Goal: Task Accomplishment & Management: Complete application form

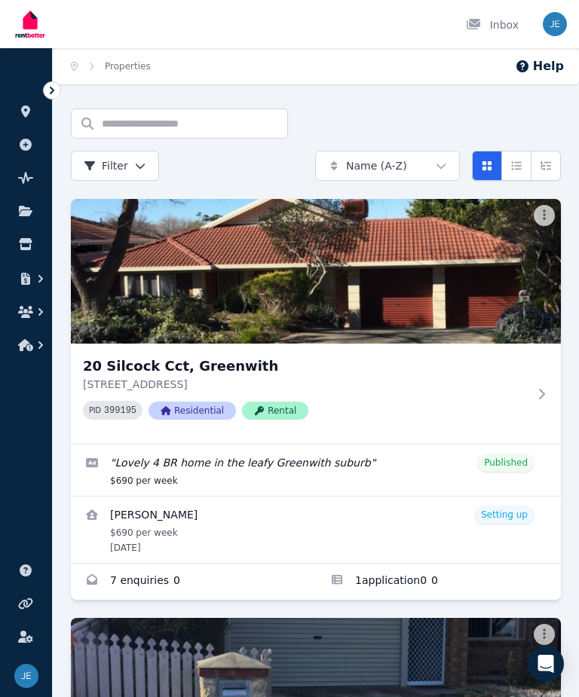
click at [512, 513] on link "View details for Darren Sutton" at bounding box center [316, 530] width 490 height 66
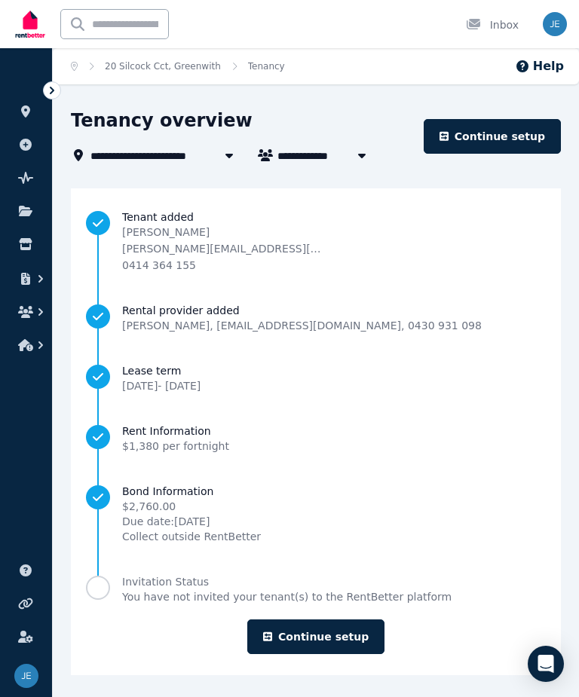
click at [353, 636] on link "Continue setup" at bounding box center [315, 637] width 137 height 35
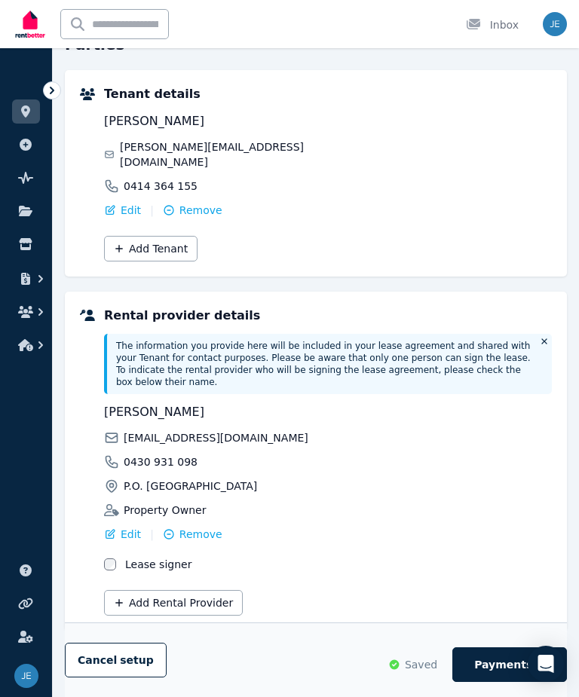
scroll to position [349, 0]
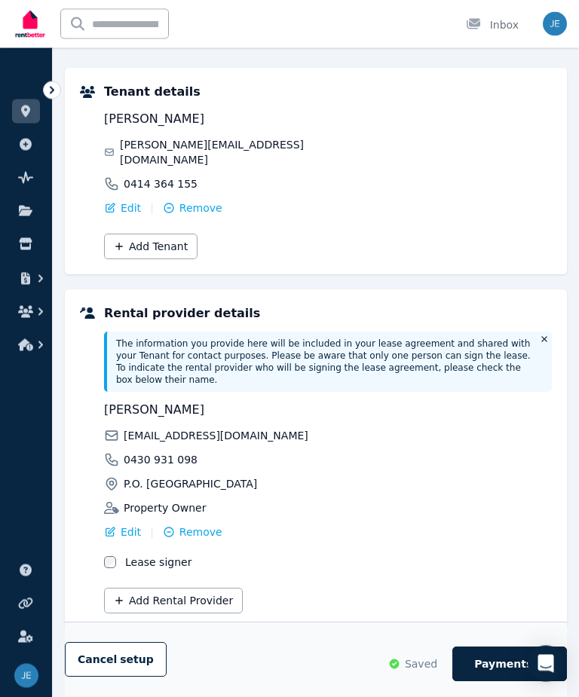
click at [513, 673] on span "Payments" at bounding box center [503, 664] width 58 height 15
select select "**********"
select select "*"
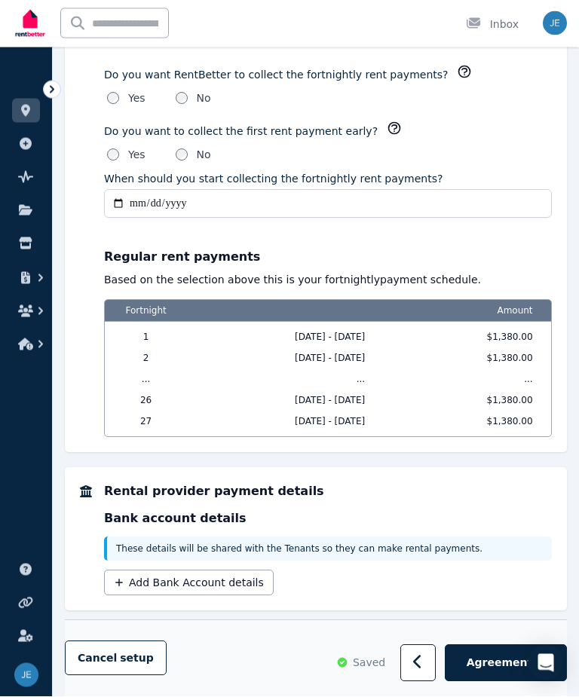
scroll to position [1290, 0]
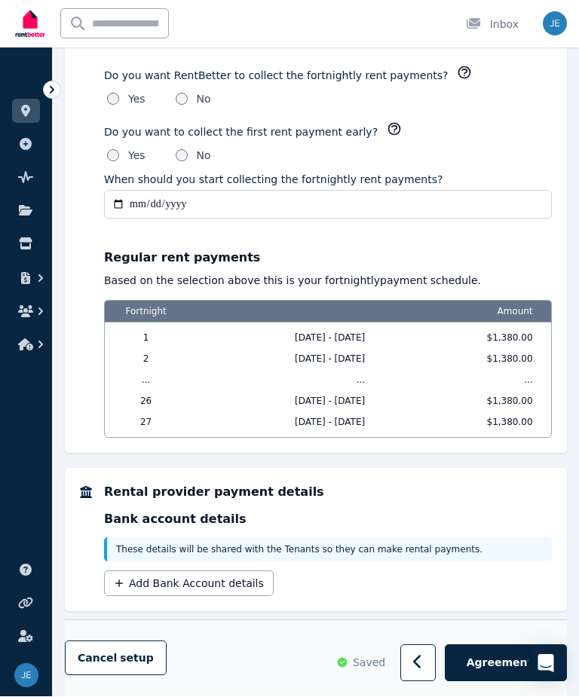
click at [220, 585] on button "Add Bank Account details" at bounding box center [189, 585] width 170 height 26
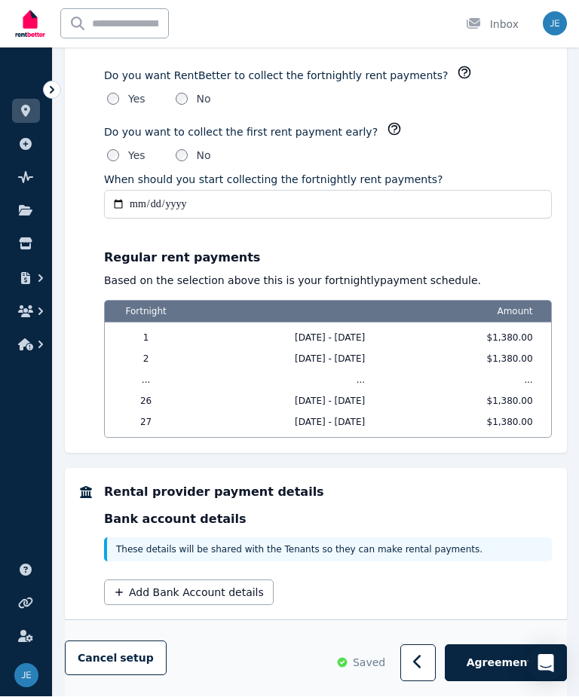
scroll to position [1291, 0]
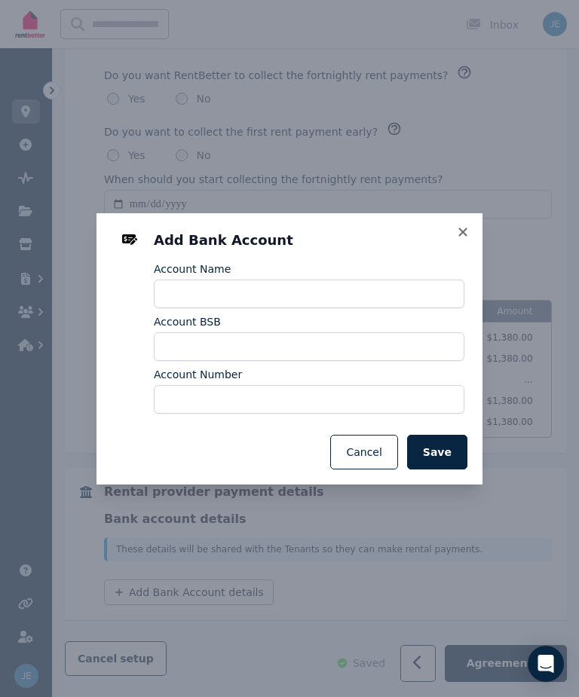
click at [459, 236] on icon at bounding box center [462, 232] width 8 height 8
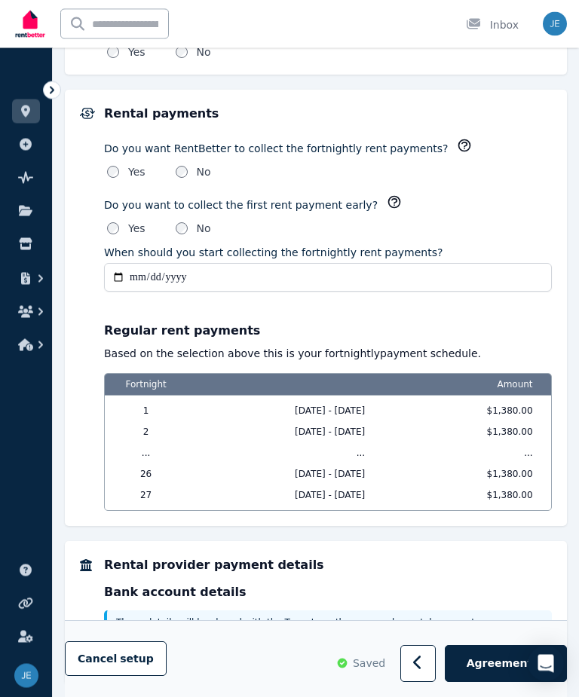
scroll to position [1266, 0]
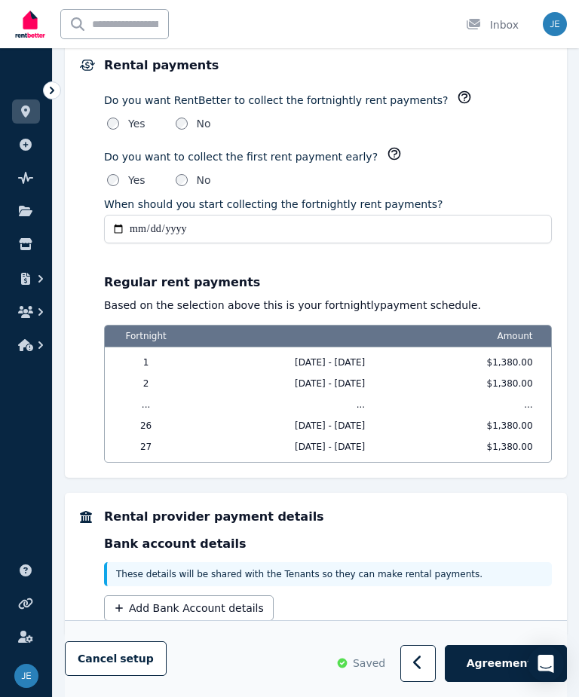
click at [257, 617] on button "Add Bank Account details" at bounding box center [189, 609] width 170 height 26
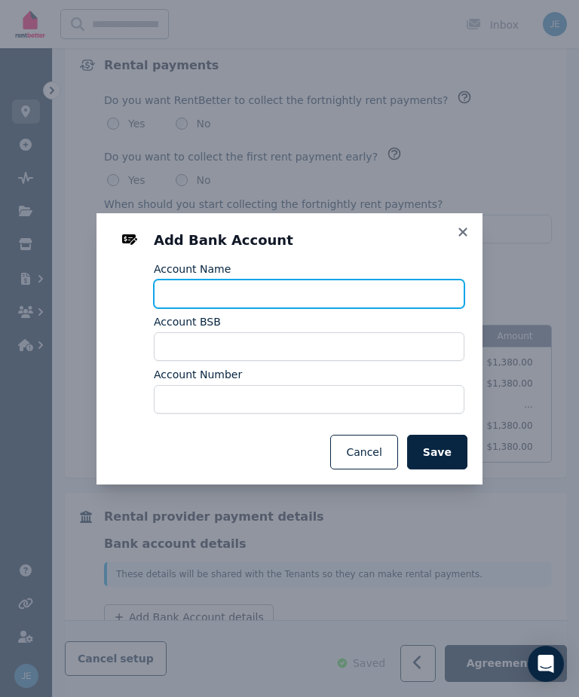
click at [232, 308] on input "Account Name" at bounding box center [309, 294] width 311 height 29
type input "**********"
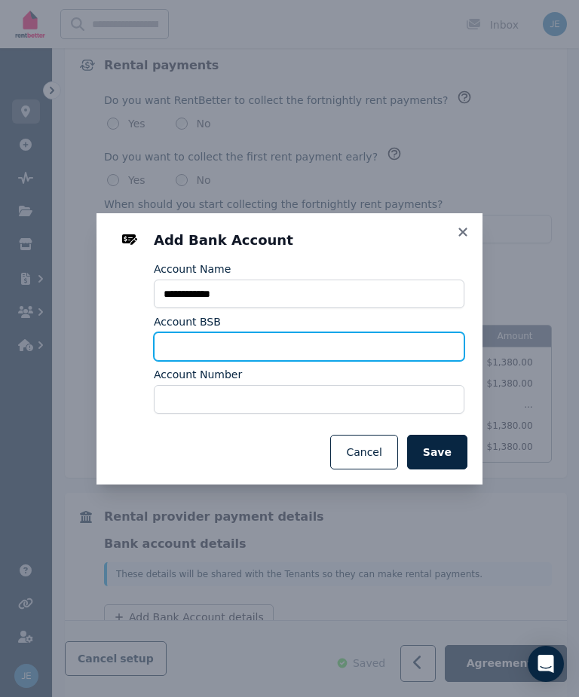
click at [284, 357] on input "Account BSB" at bounding box center [309, 347] width 311 height 29
type input "********"
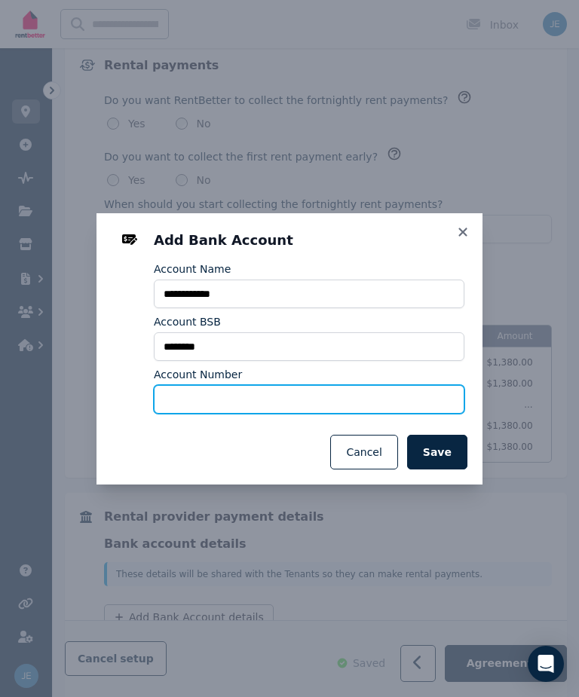
click at [212, 414] on input "Account Number" at bounding box center [309, 399] width 311 height 29
type input "*********"
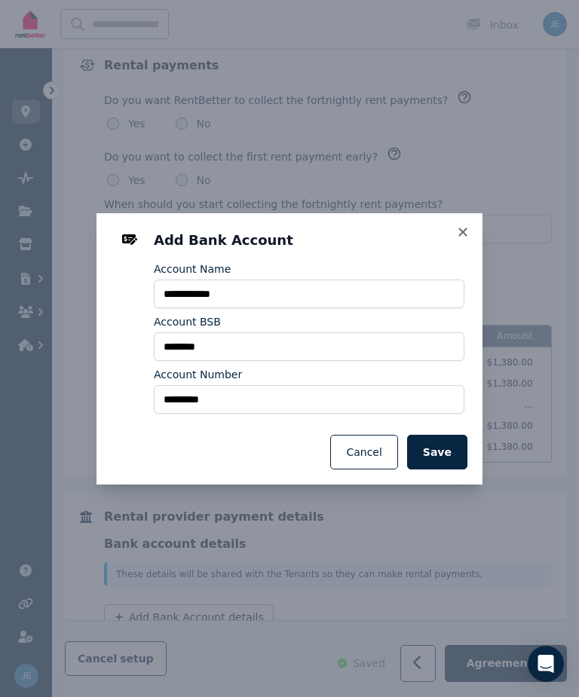
click at [378, 470] on button "Cancel" at bounding box center [363, 452] width 67 height 35
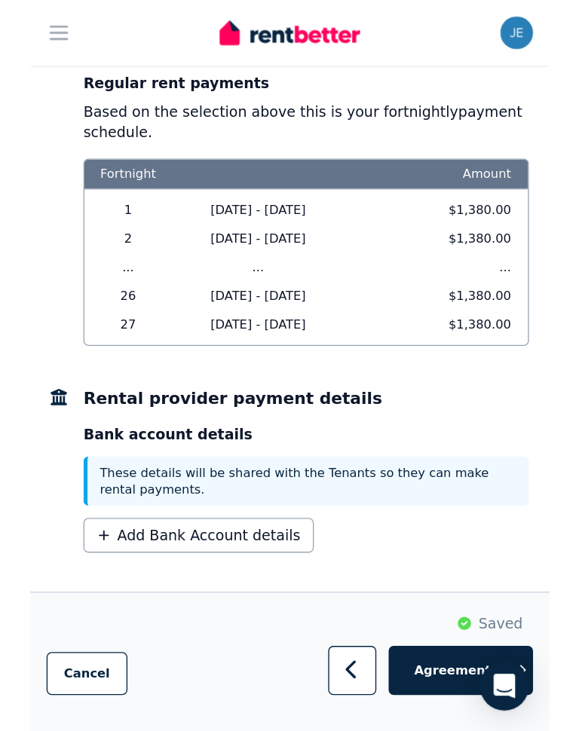
scroll to position [1129, 0]
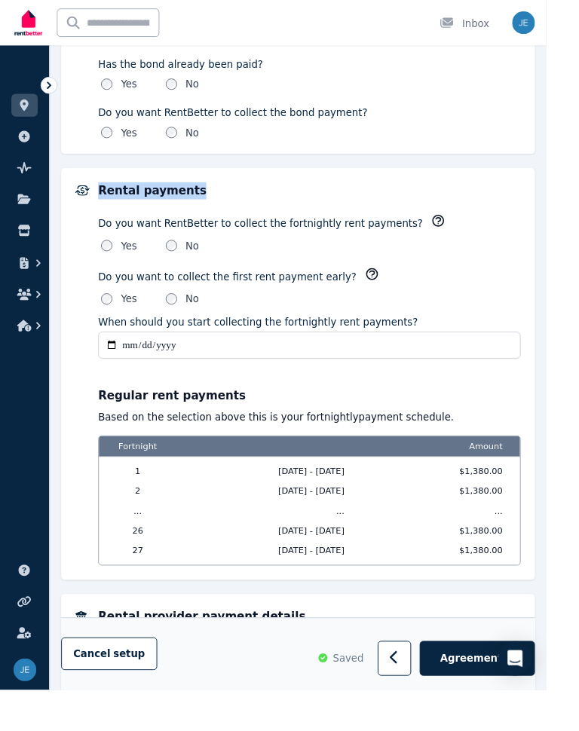
click at [552, 363] on input "**********" at bounding box center [328, 365] width 448 height 29
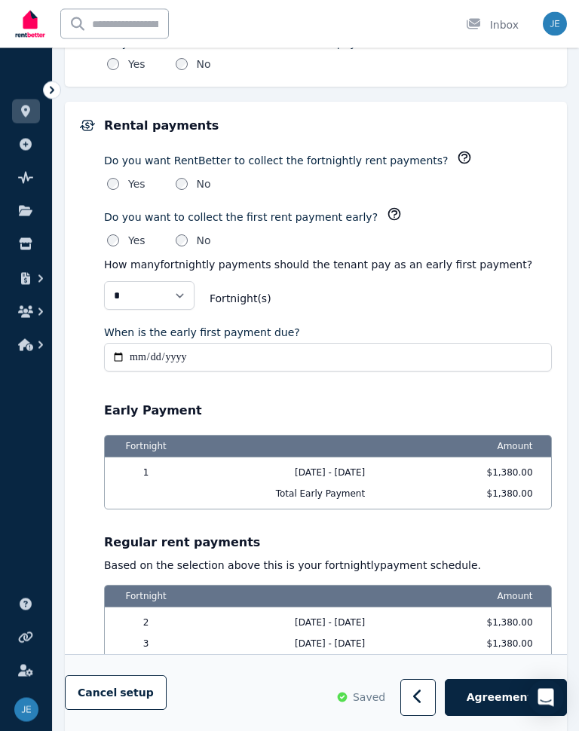
scroll to position [1203, 0]
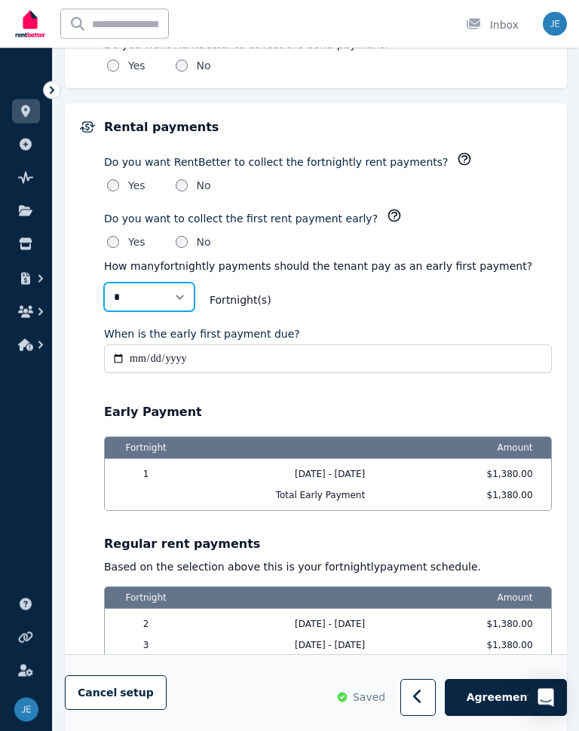
click at [184, 296] on select "* *" at bounding box center [149, 298] width 90 height 29
click at [165, 366] on input "When is the early first payment due?" at bounding box center [328, 359] width 448 height 29
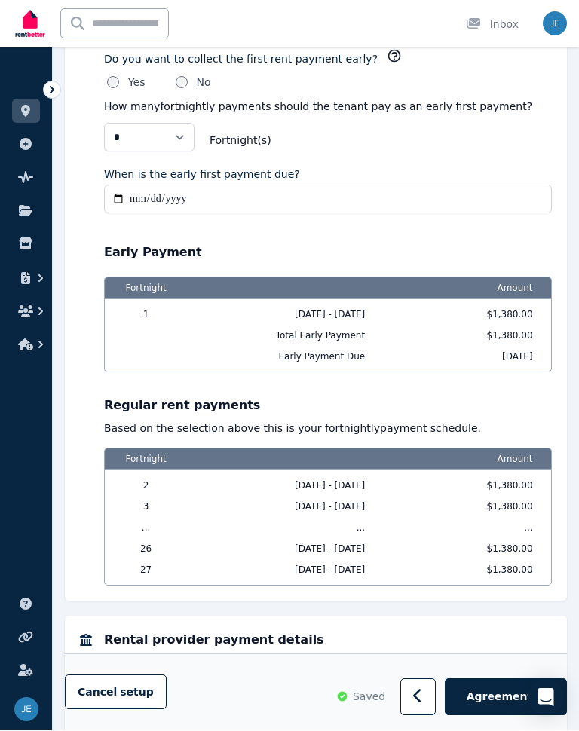
scroll to position [1364, 0]
click at [232, 201] on input "**********" at bounding box center [328, 199] width 448 height 29
click at [256, 202] on input "**********" at bounding box center [328, 199] width 448 height 29
type input "**********"
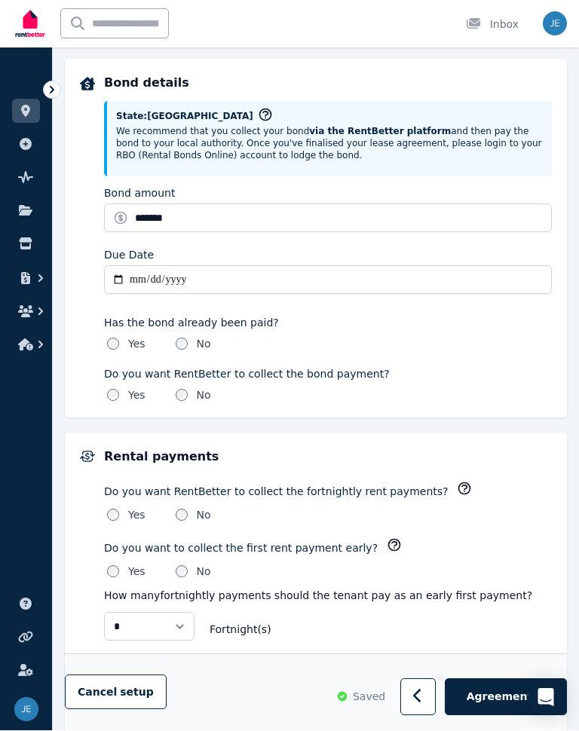
scroll to position [898, 0]
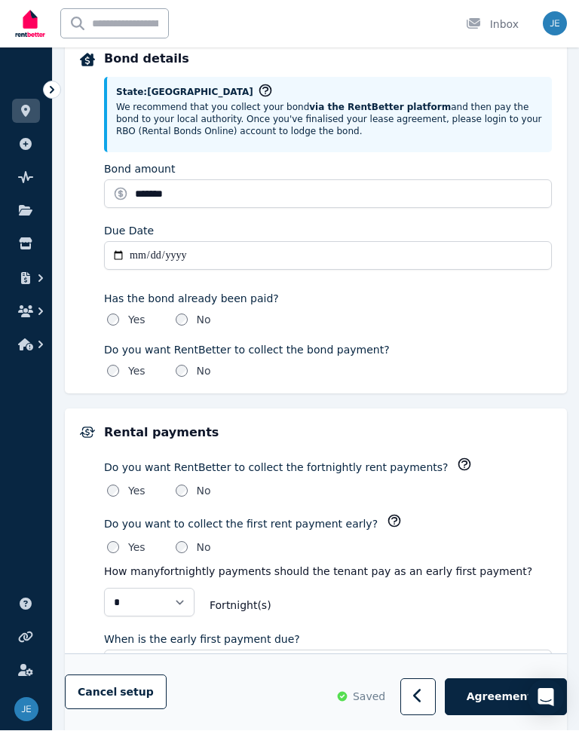
click at [495, 599] on span "Fortnight (s)" at bounding box center [381, 606] width 342 height 15
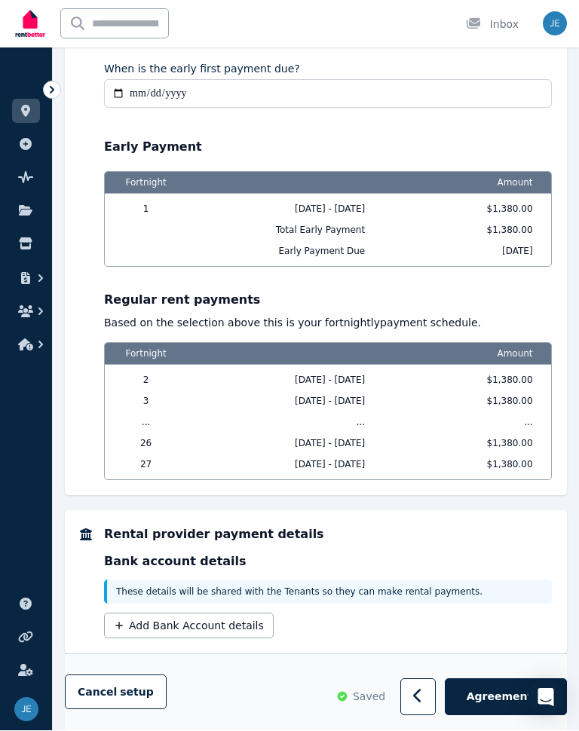
scroll to position [1511, 0]
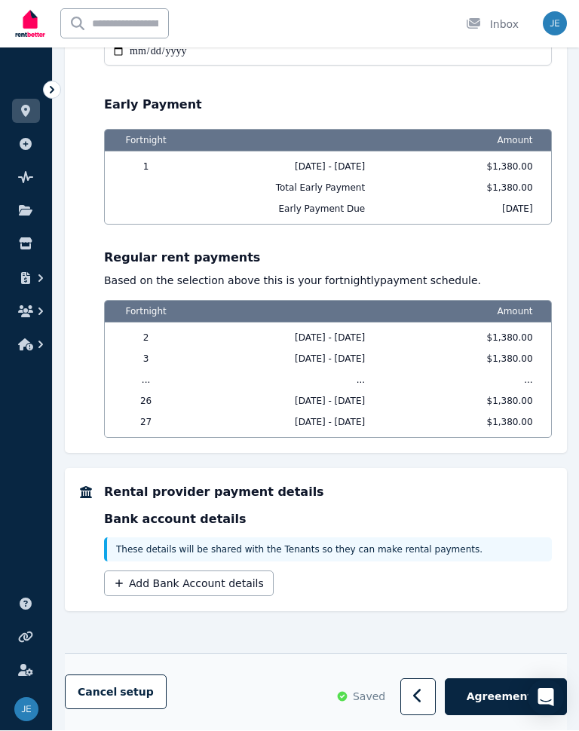
click at [247, 587] on button "Add Bank Account details" at bounding box center [189, 585] width 170 height 26
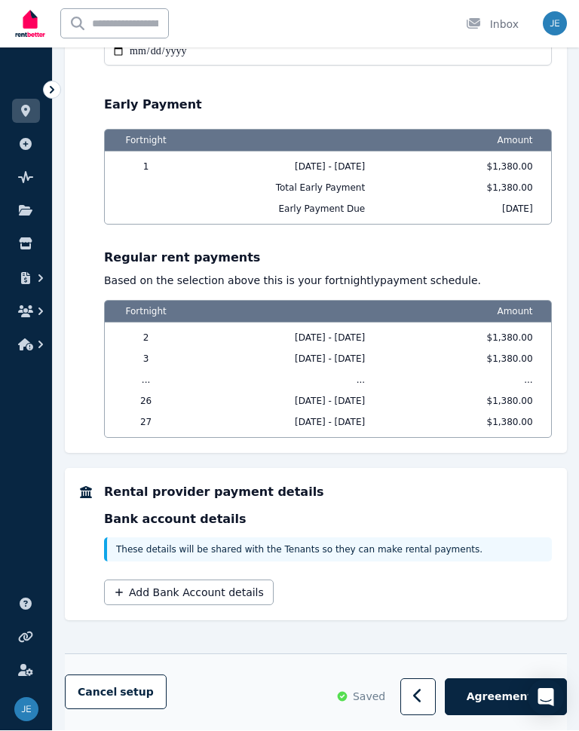
scroll to position [1512, 0]
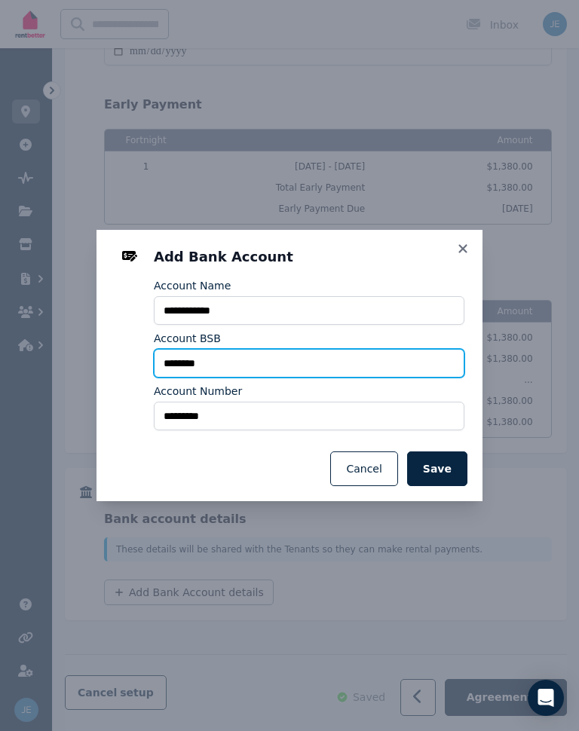
click at [331, 369] on input "********" at bounding box center [309, 363] width 311 height 29
type input "*"
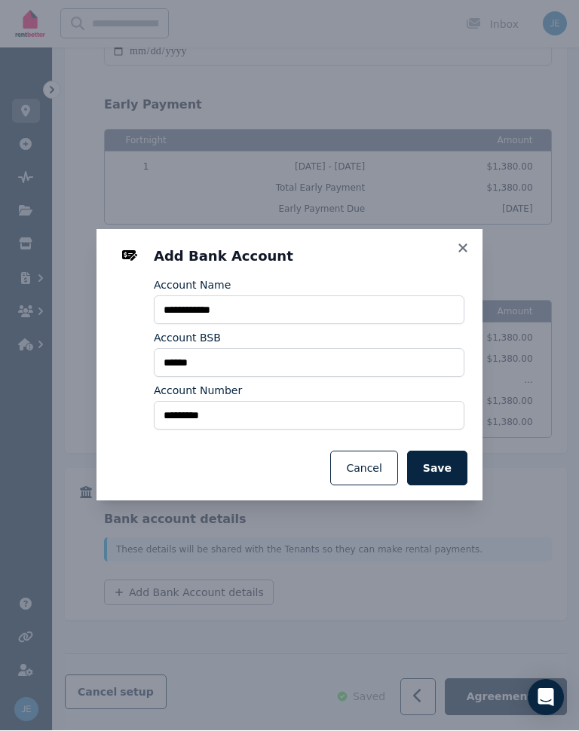
scroll to position [1512, 0]
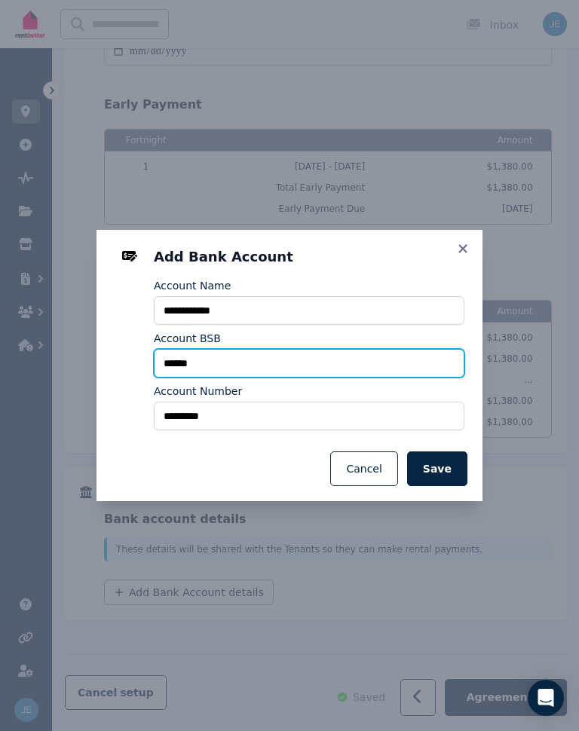
type input "******"
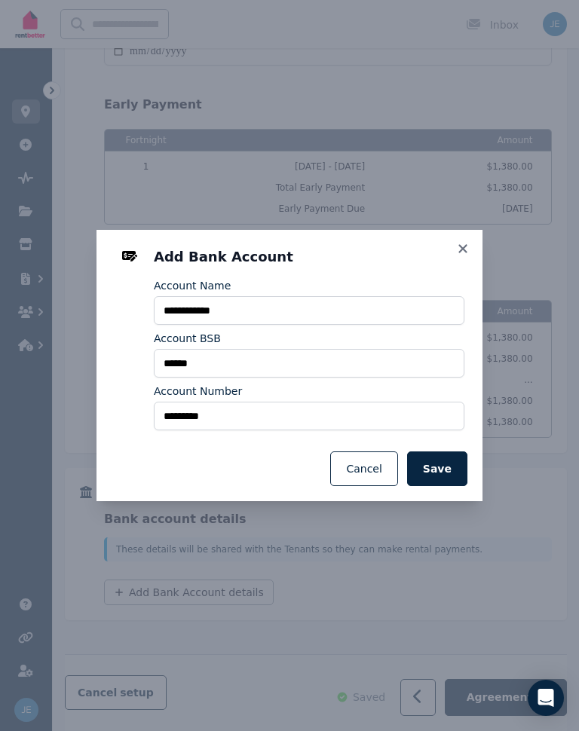
click at [455, 472] on button "Save" at bounding box center [437, 469] width 60 height 35
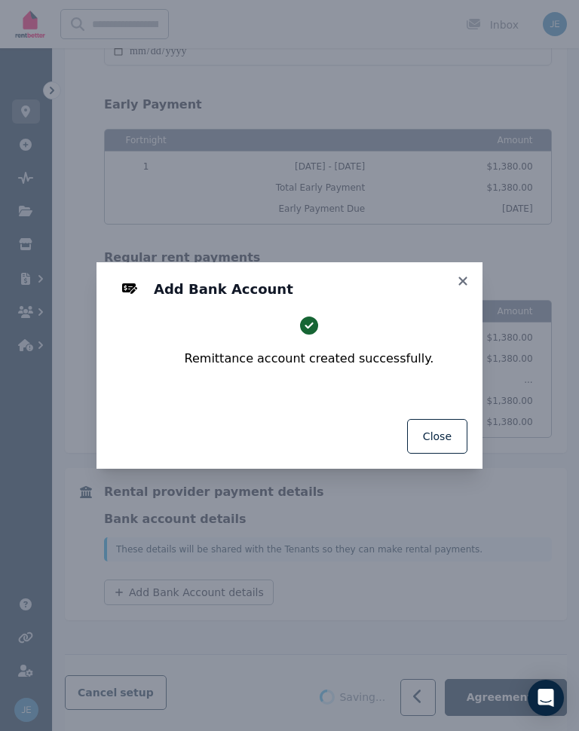
select select "**********"
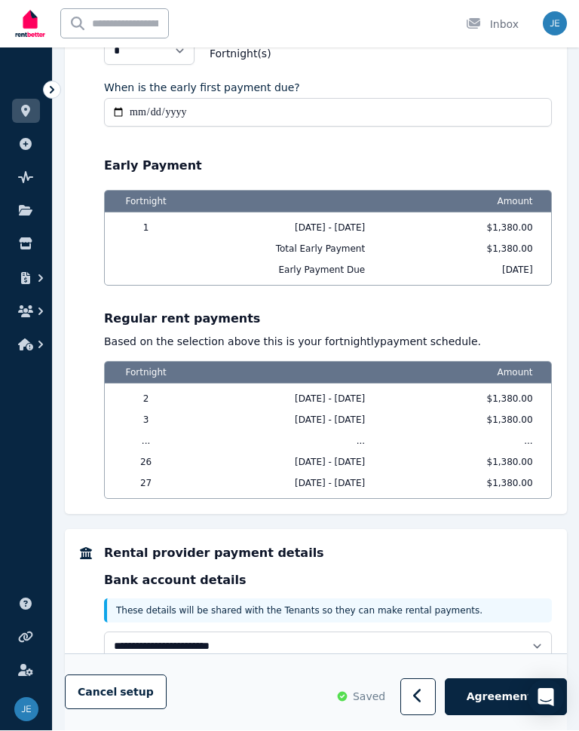
scroll to position [1514, 0]
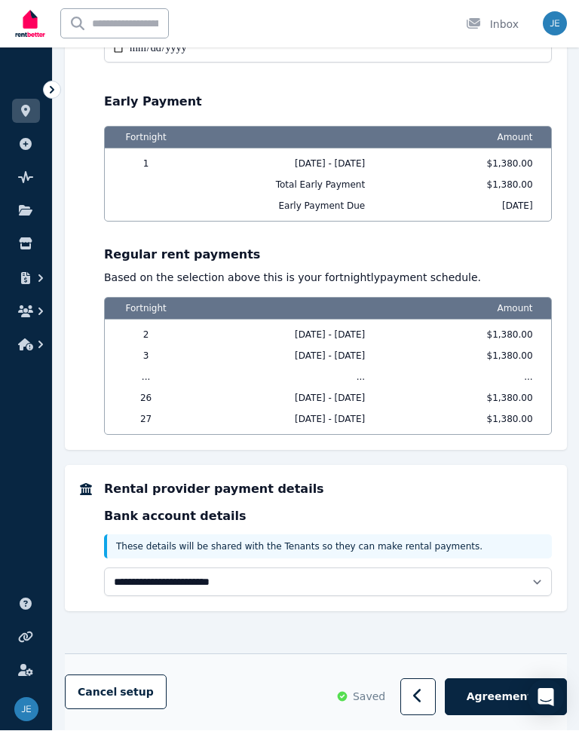
click at [501, 697] on span "Agreement" at bounding box center [500, 697] width 66 height 15
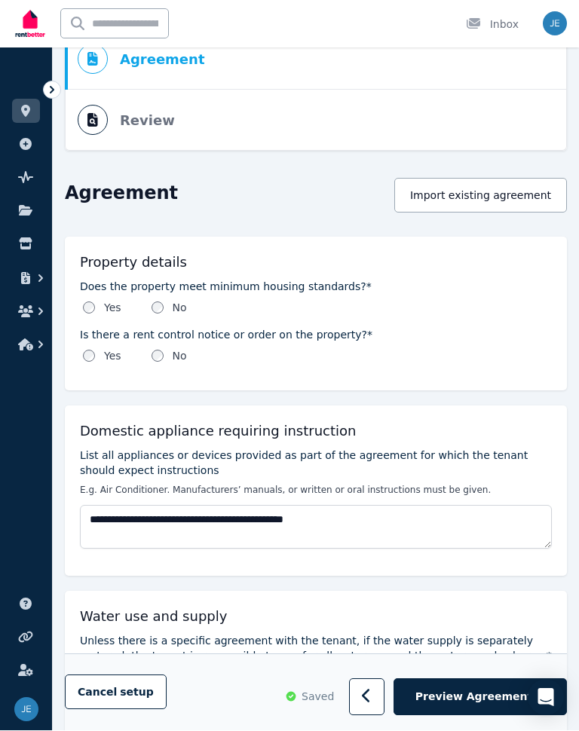
scroll to position [210, 0]
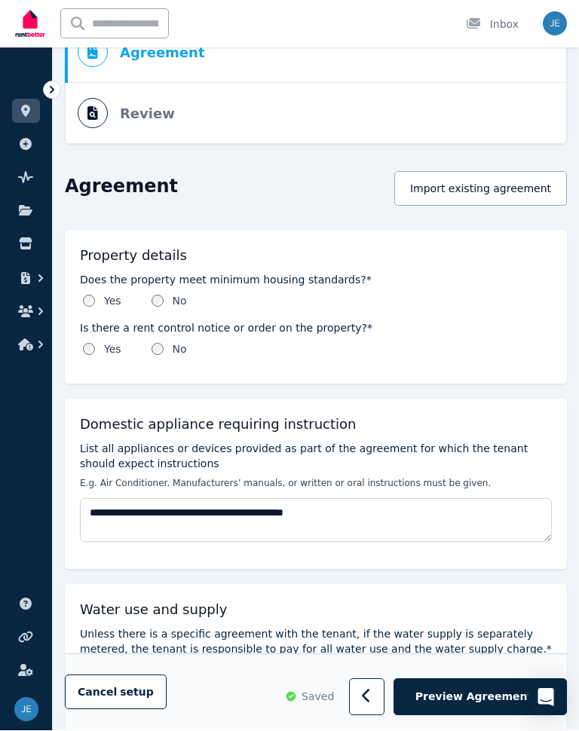
click at [161, 116] on ol "Parties Rental provider and tenant details Payments Bond and rental payments Ag…" at bounding box center [316, 22] width 502 height 246
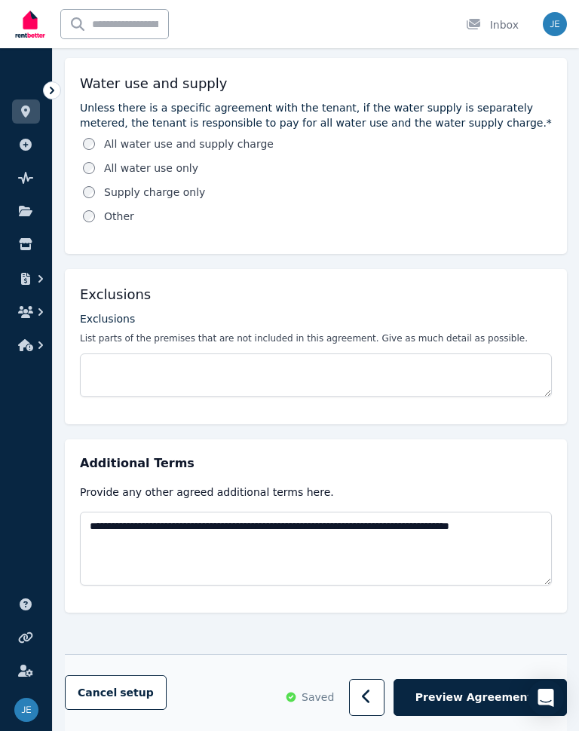
scroll to position [737, 0]
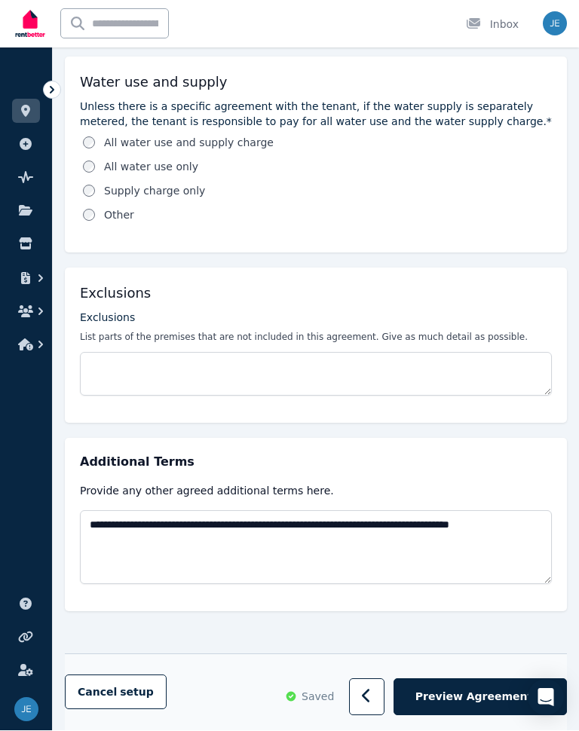
click at [490, 697] on span "Preview Agreement" at bounding box center [473, 697] width 117 height 15
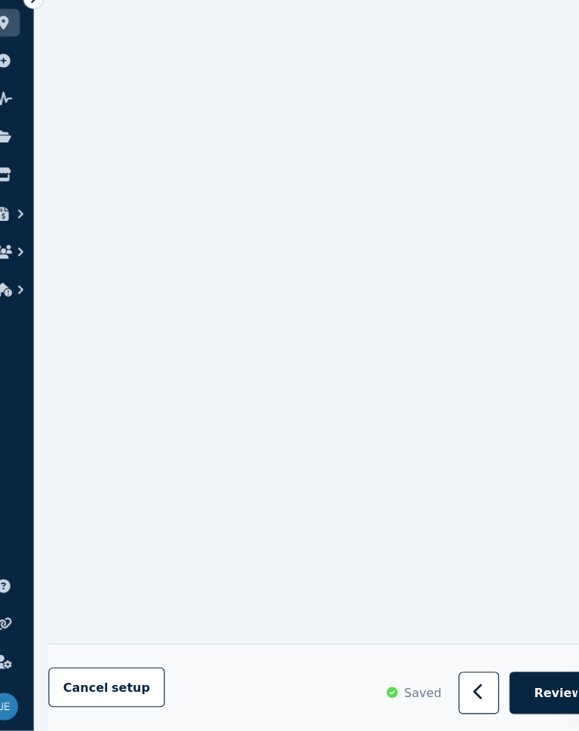
scroll to position [3407, 0]
click at [498, 690] on span "Review" at bounding box center [511, 697] width 43 height 15
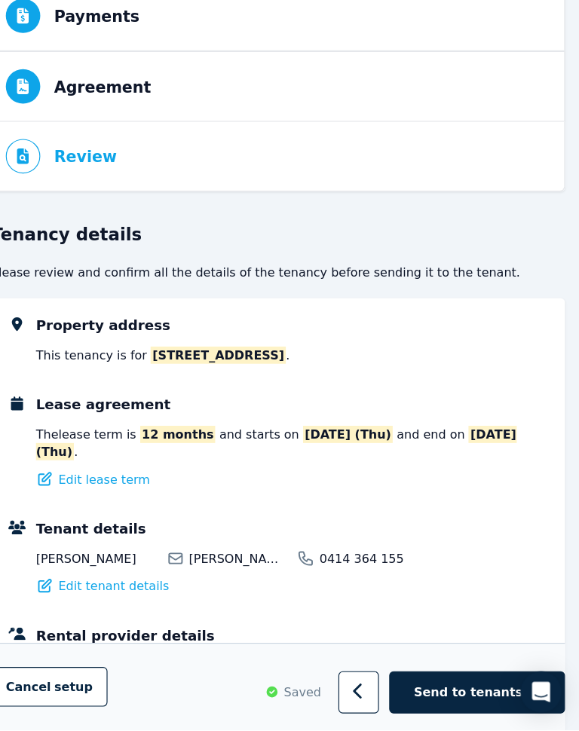
scroll to position [96, 0]
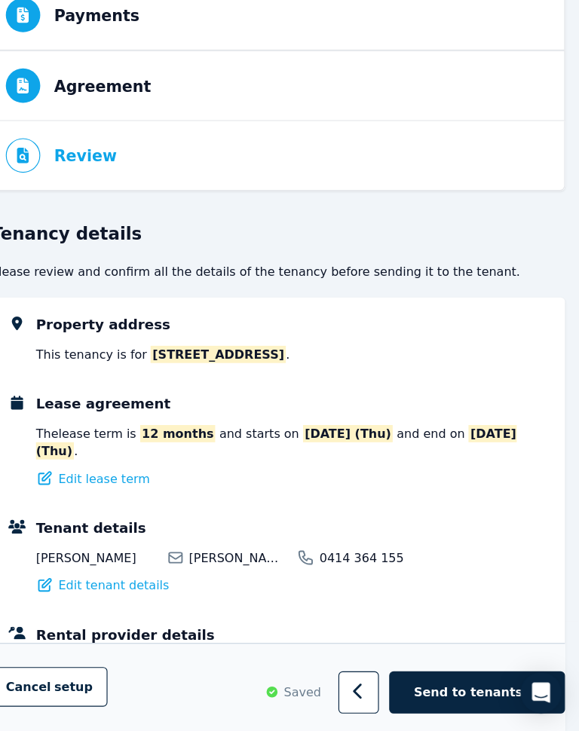
click at [120, 157] on span "Agreement" at bounding box center [162, 167] width 85 height 21
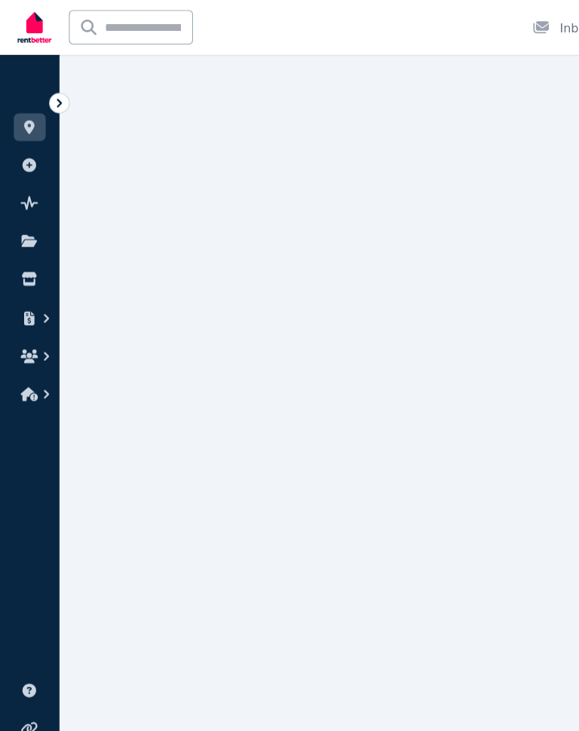
scroll to position [0, 0]
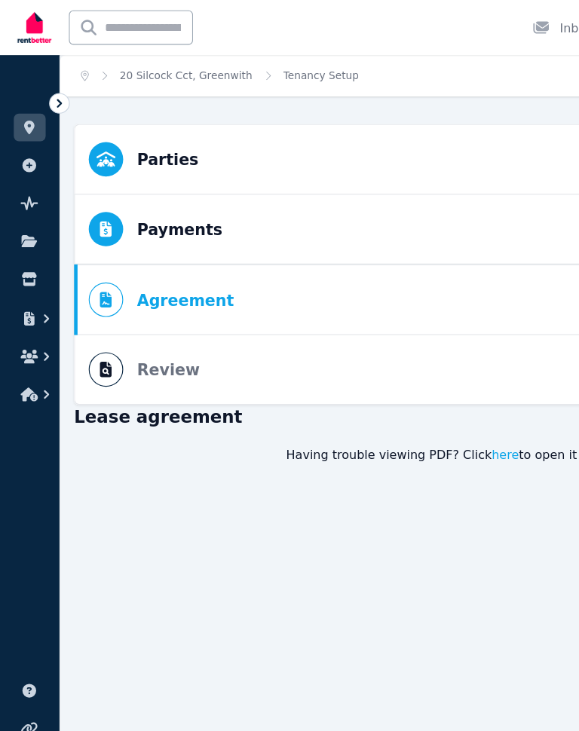
click at [124, 200] on span "Payments" at bounding box center [157, 201] width 75 height 21
select select "**********"
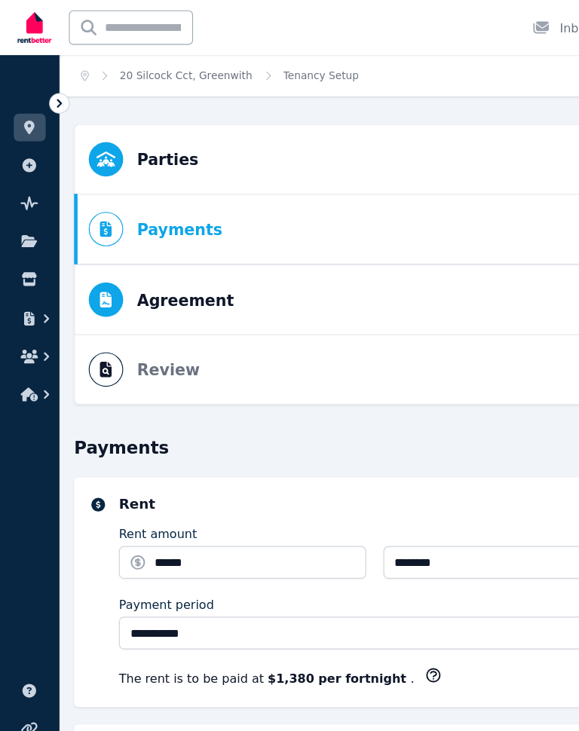
select select "**********"
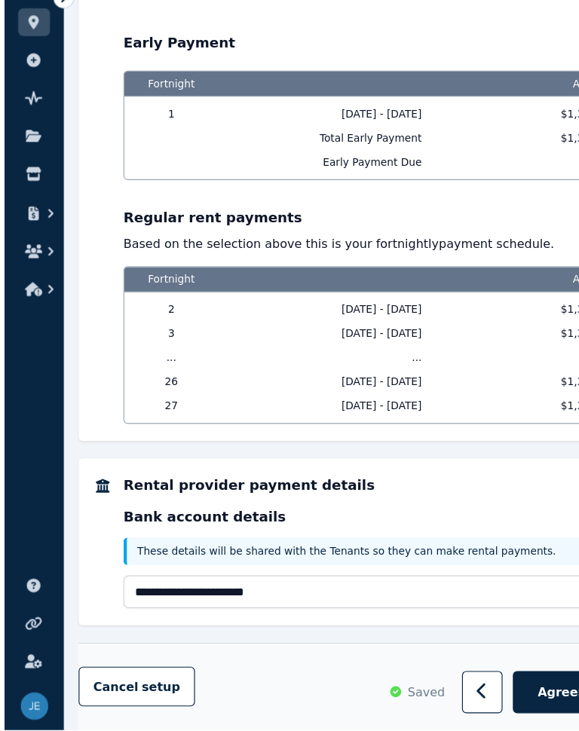
scroll to position [1514, 0]
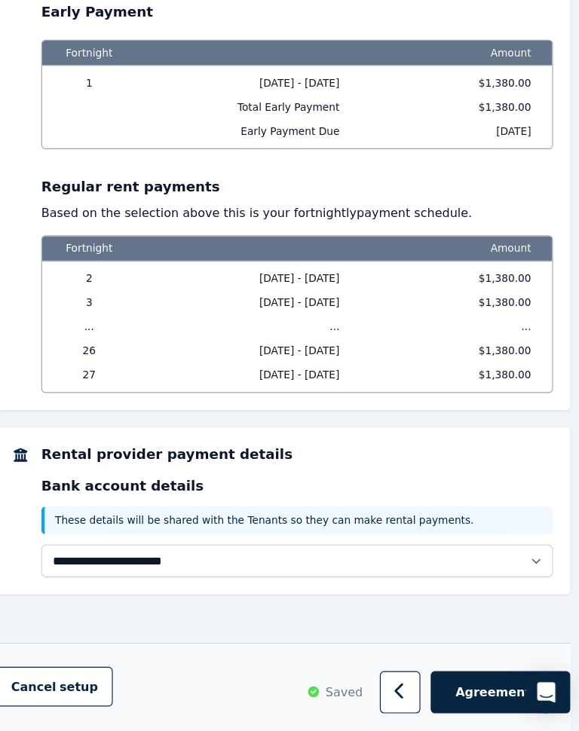
click at [467, 690] on span "Agreement" at bounding box center [500, 697] width 66 height 15
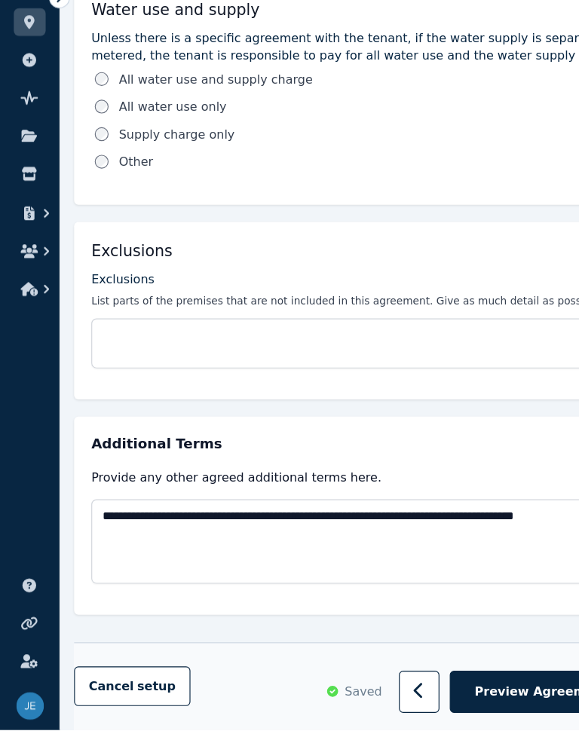
scroll to position [737, 0]
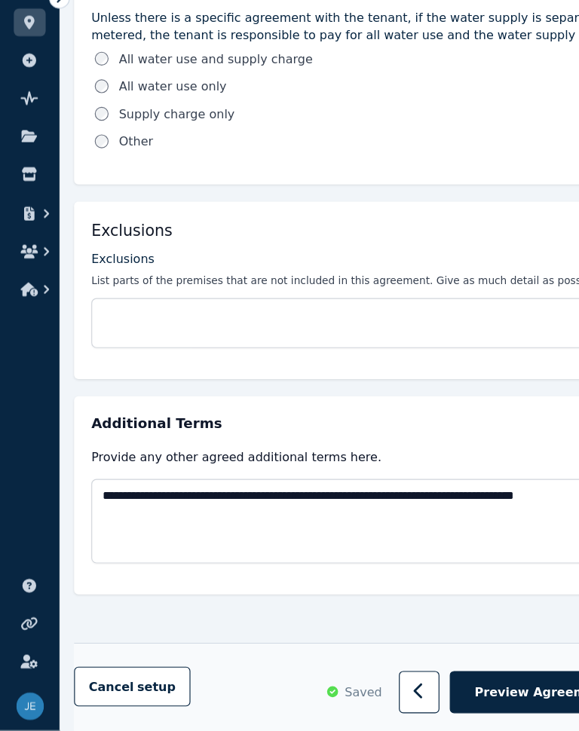
click at [455, 690] on span "Preview Agreement" at bounding box center [473, 697] width 117 height 15
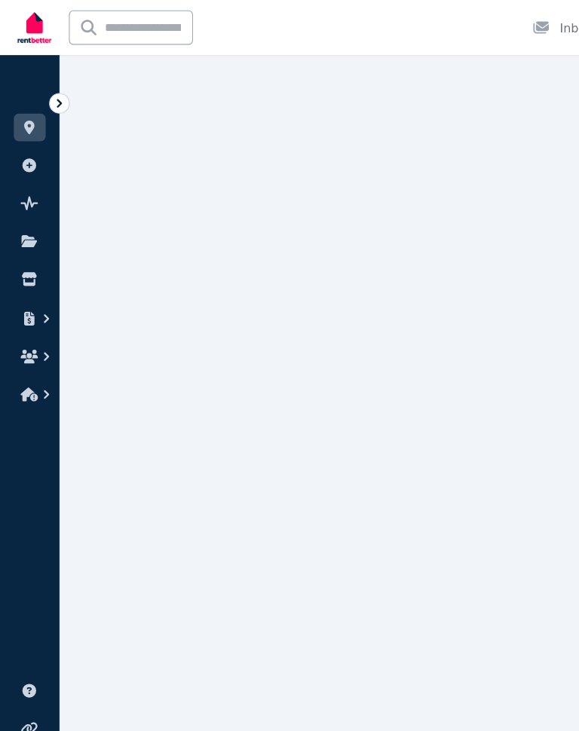
scroll to position [3407, 0]
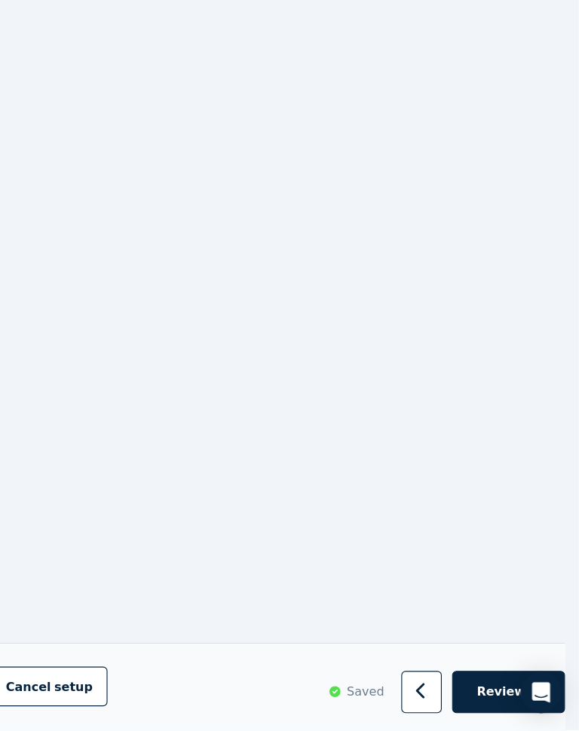
click at [490, 690] on span "Review" at bounding box center [511, 697] width 43 height 15
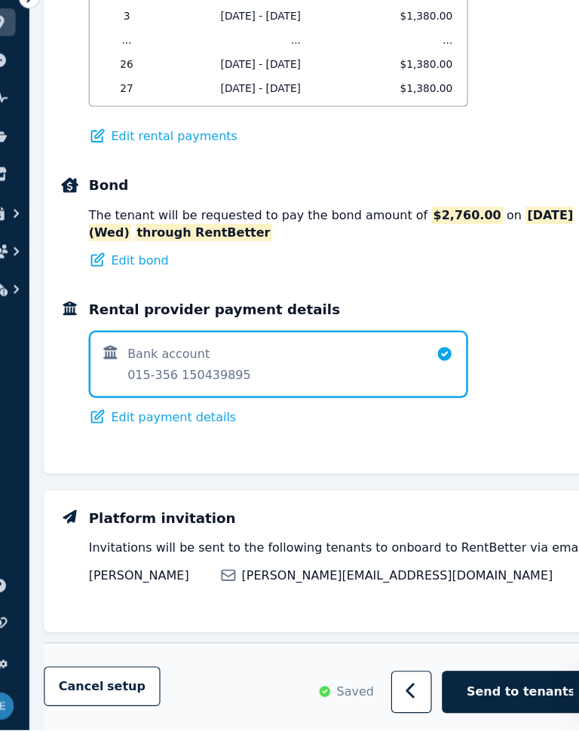
scroll to position [1070, 0]
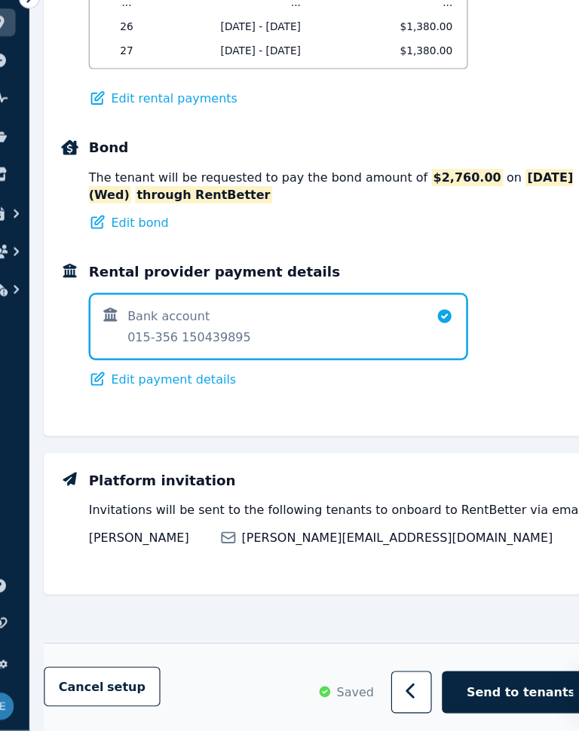
click at [461, 690] on span "Send to tenants" at bounding box center [482, 697] width 95 height 15
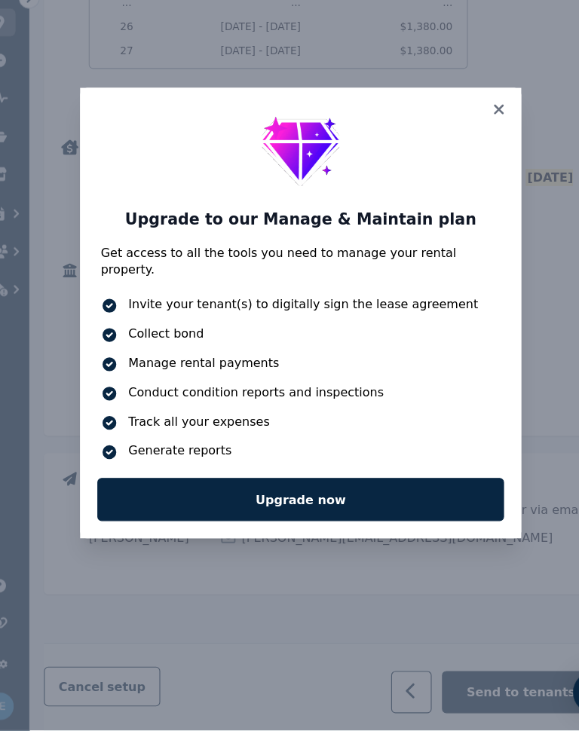
click at [455, 181] on icon at bounding box center [462, 188] width 15 height 14
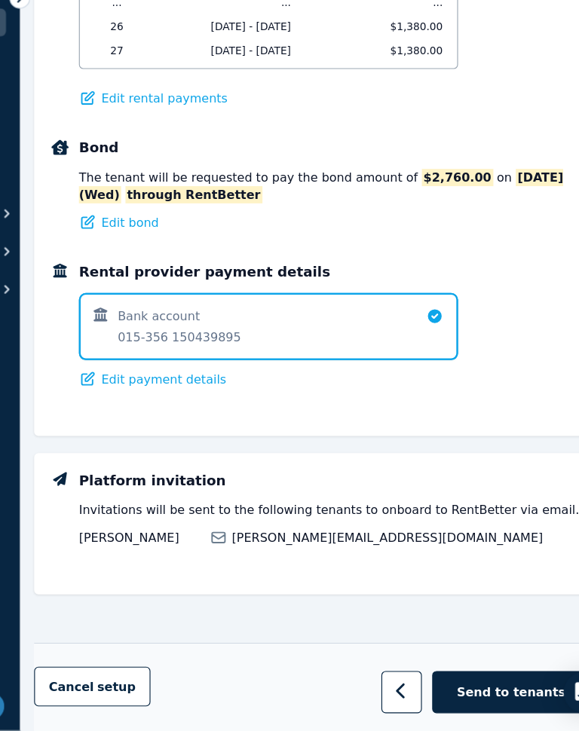
click at [452, 690] on span "Send to tenants" at bounding box center [482, 697] width 95 height 15
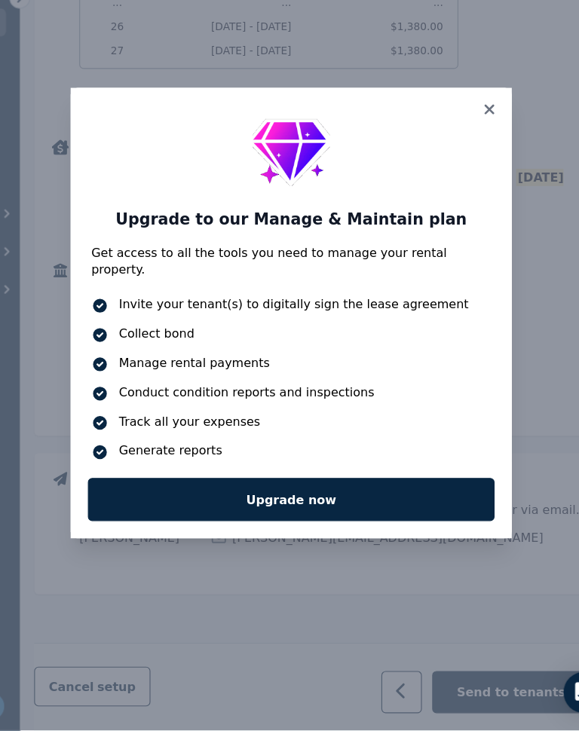
click at [455, 181] on icon at bounding box center [462, 188] width 15 height 14
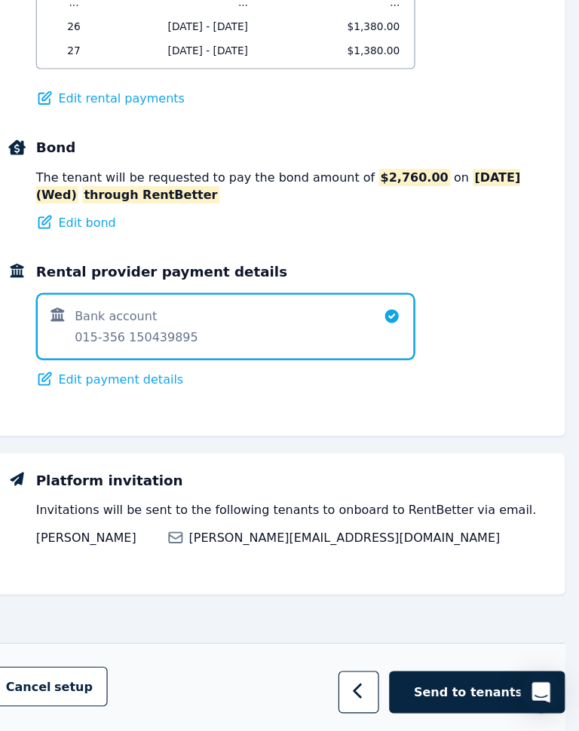
click at [369, 679] on button "button" at bounding box center [386, 697] width 35 height 37
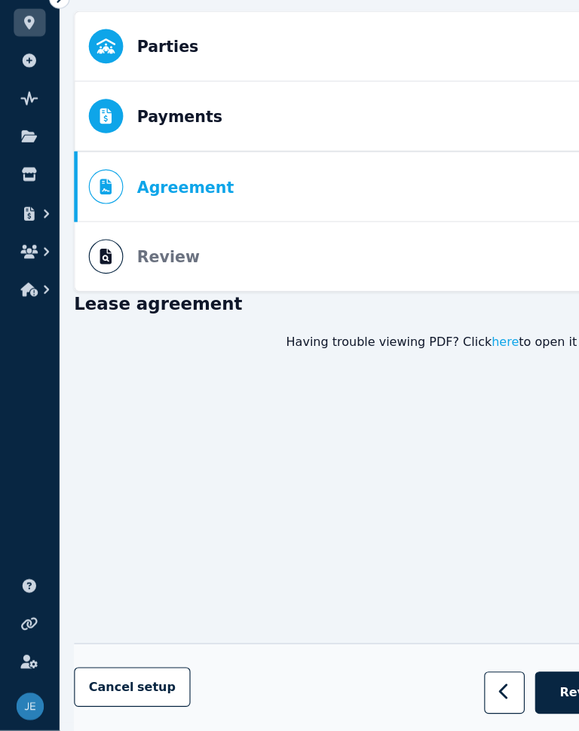
scroll to position [1654, 0]
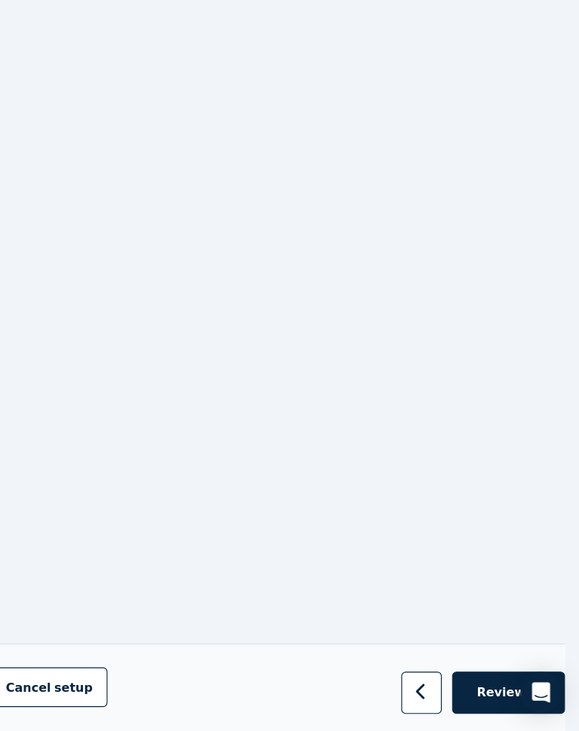
click at [490, 691] on span "Review" at bounding box center [511, 698] width 43 height 15
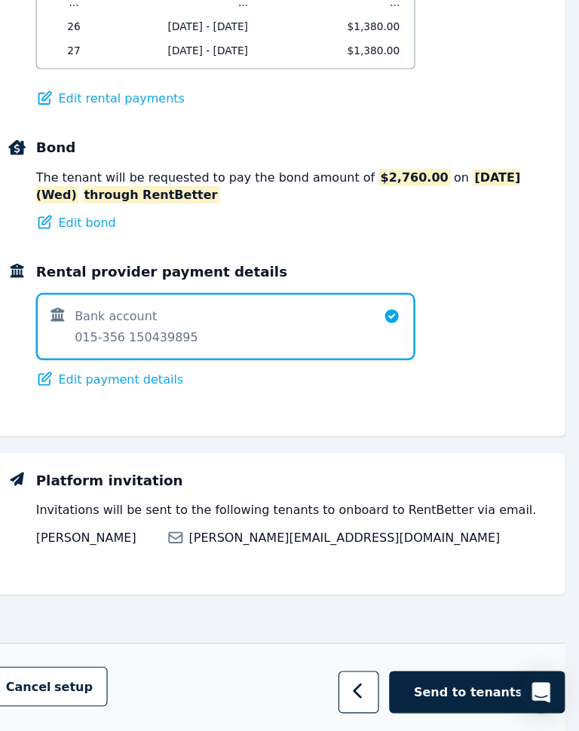
scroll to position [0, 0]
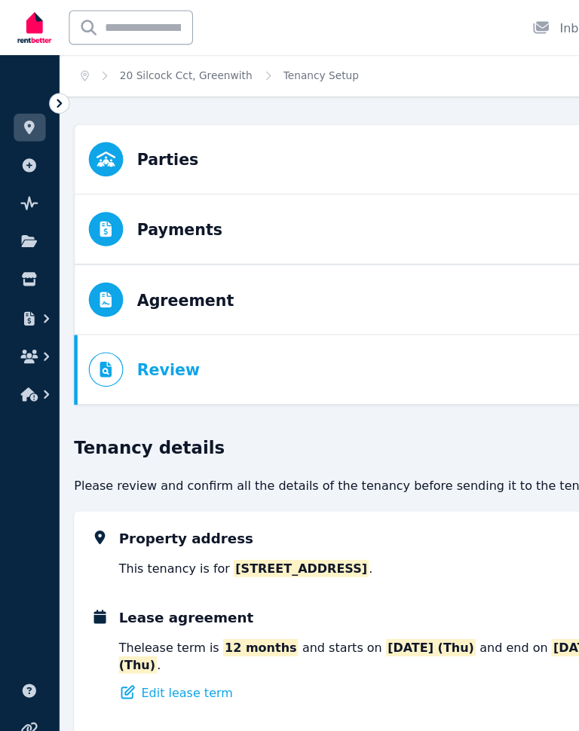
click at [436, 605] on div "Lease agreement The lease term is 12 months and starts on [DATE] (Thu) and end …" at bounding box center [328, 572] width 448 height 81
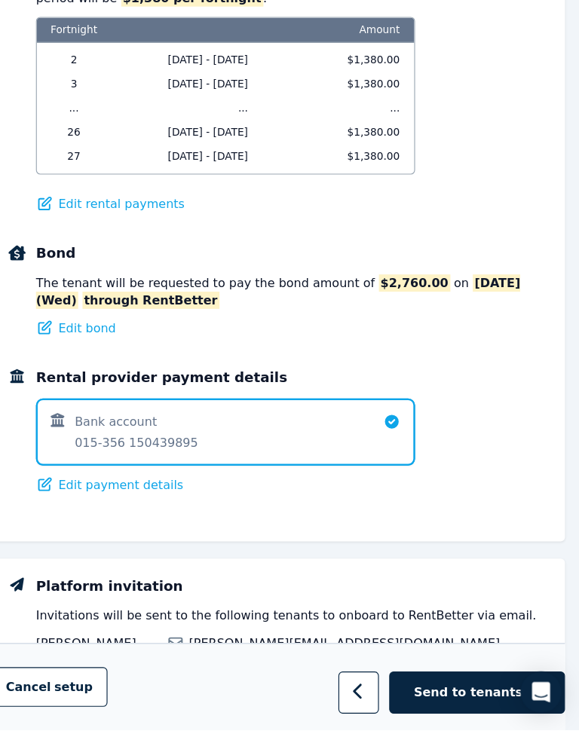
scroll to position [1070, 0]
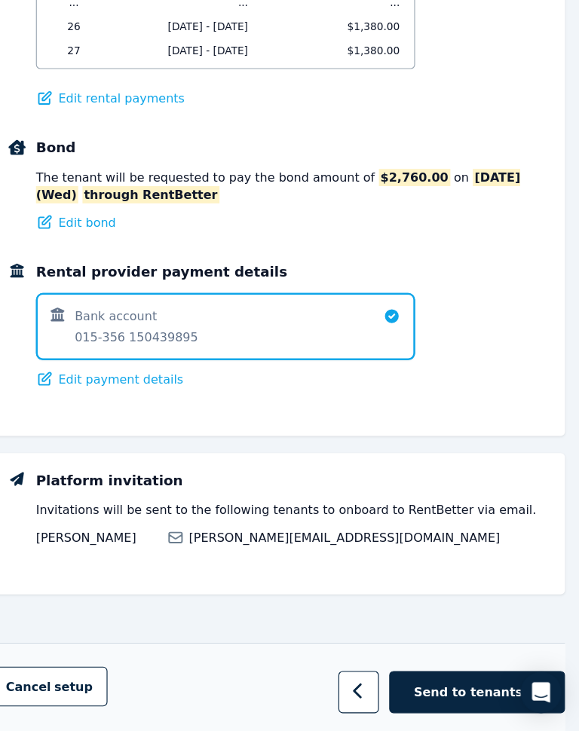
click at [435, 690] on span "Send to tenants" at bounding box center [482, 697] width 95 height 15
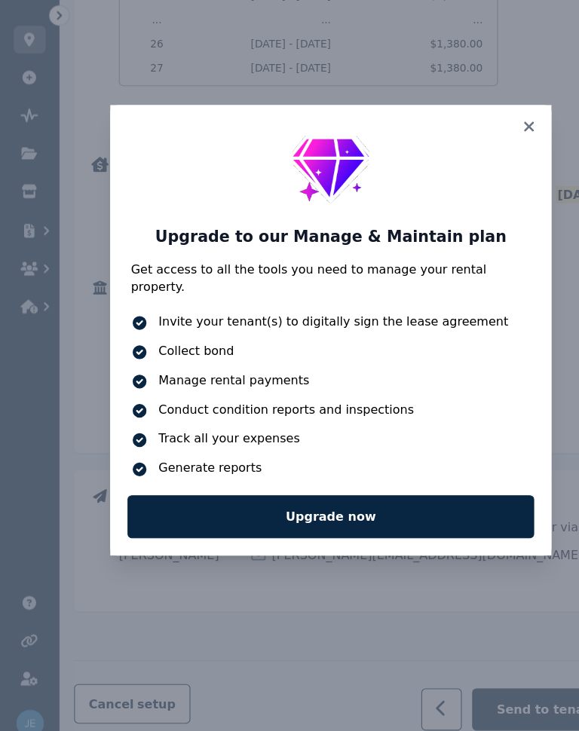
scroll to position [1055, 0]
